Goal: Task Accomplishment & Management: Manage account settings

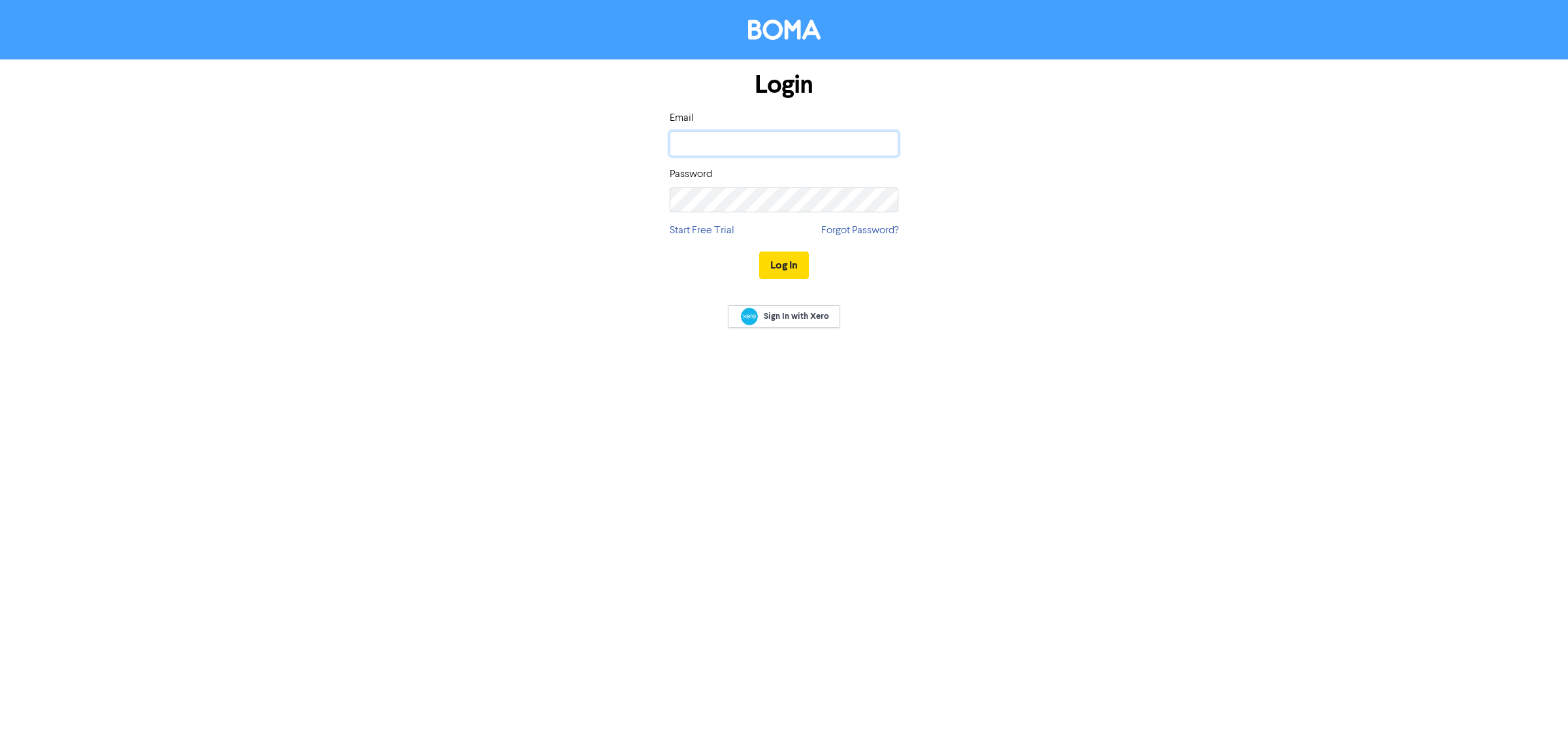
click at [718, 142] on input "email" at bounding box center [783, 143] width 228 height 25
type input "[EMAIL_ADDRESS][DOMAIN_NAME]"
click at [792, 269] on button "Log In" at bounding box center [784, 265] width 50 height 27
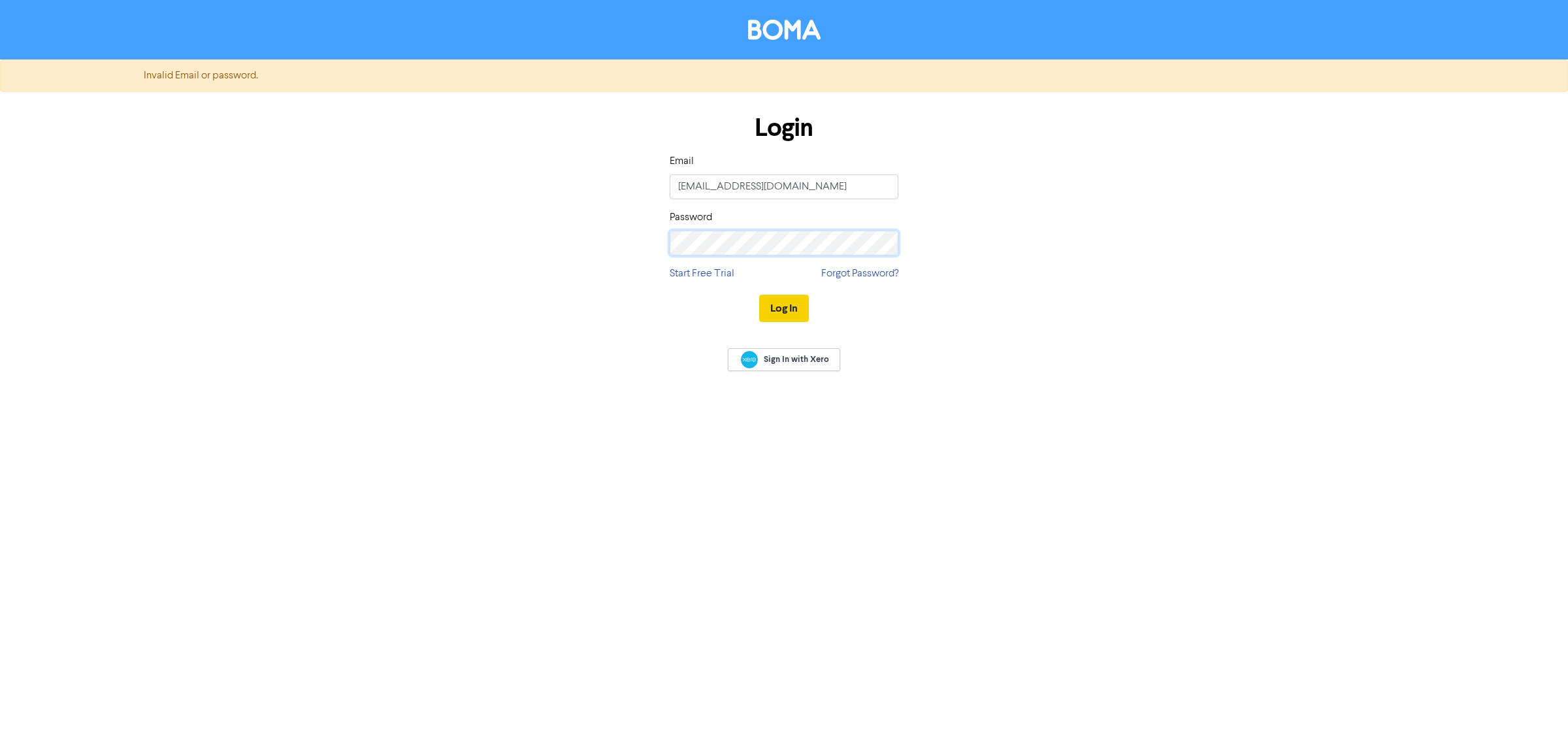
click at [759, 295] on button "Log In" at bounding box center [784, 308] width 50 height 27
click at [790, 306] on button "Log In" at bounding box center [784, 308] width 50 height 27
click at [859, 273] on link "Forgot Password?" at bounding box center [859, 274] width 77 height 16
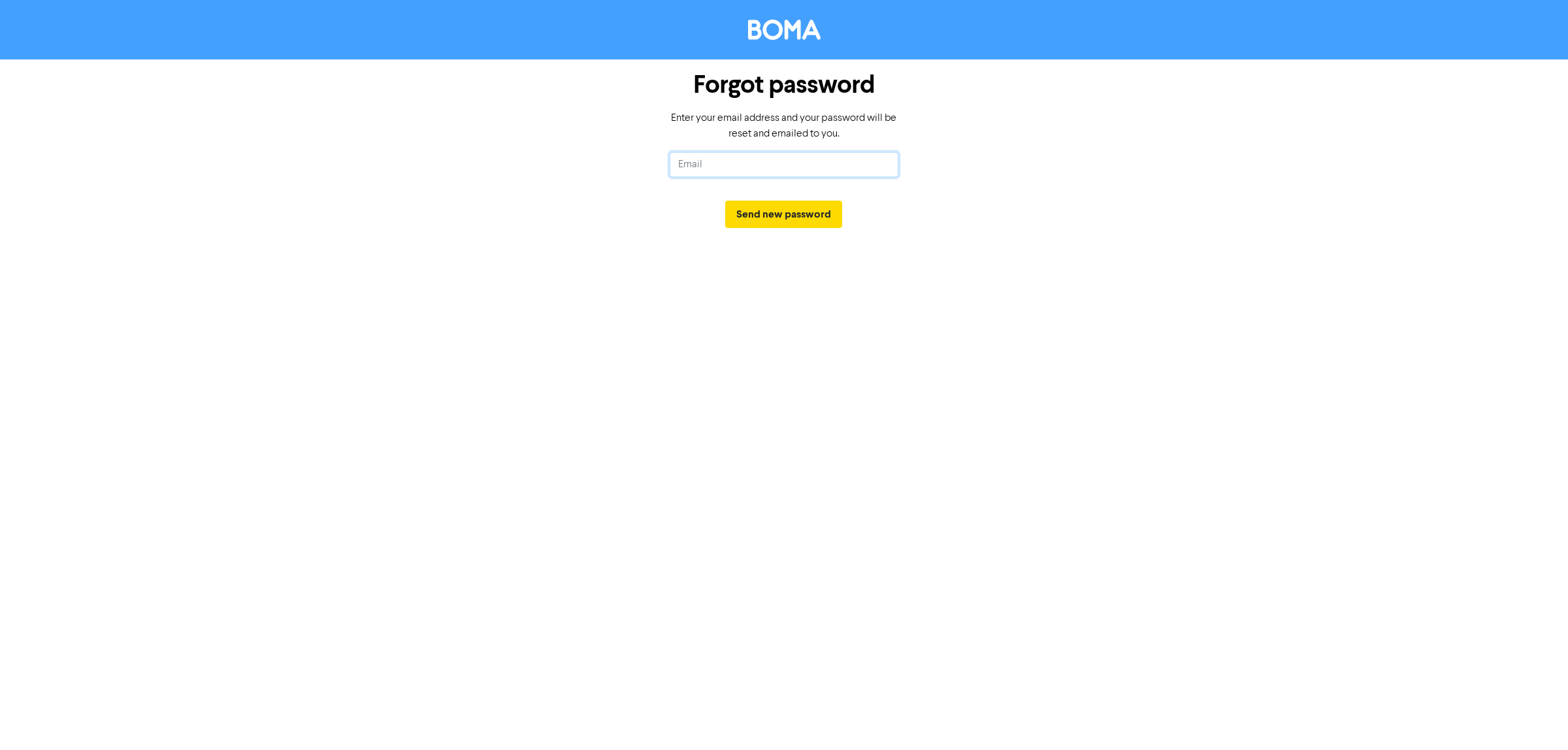
click at [798, 172] on input "text" at bounding box center [783, 164] width 228 height 25
type input "[EMAIL_ADDRESS][DOMAIN_NAME]"
click at [781, 210] on button "Send new password" at bounding box center [783, 214] width 117 height 27
